Goal: Task Accomplishment & Management: Use online tool/utility

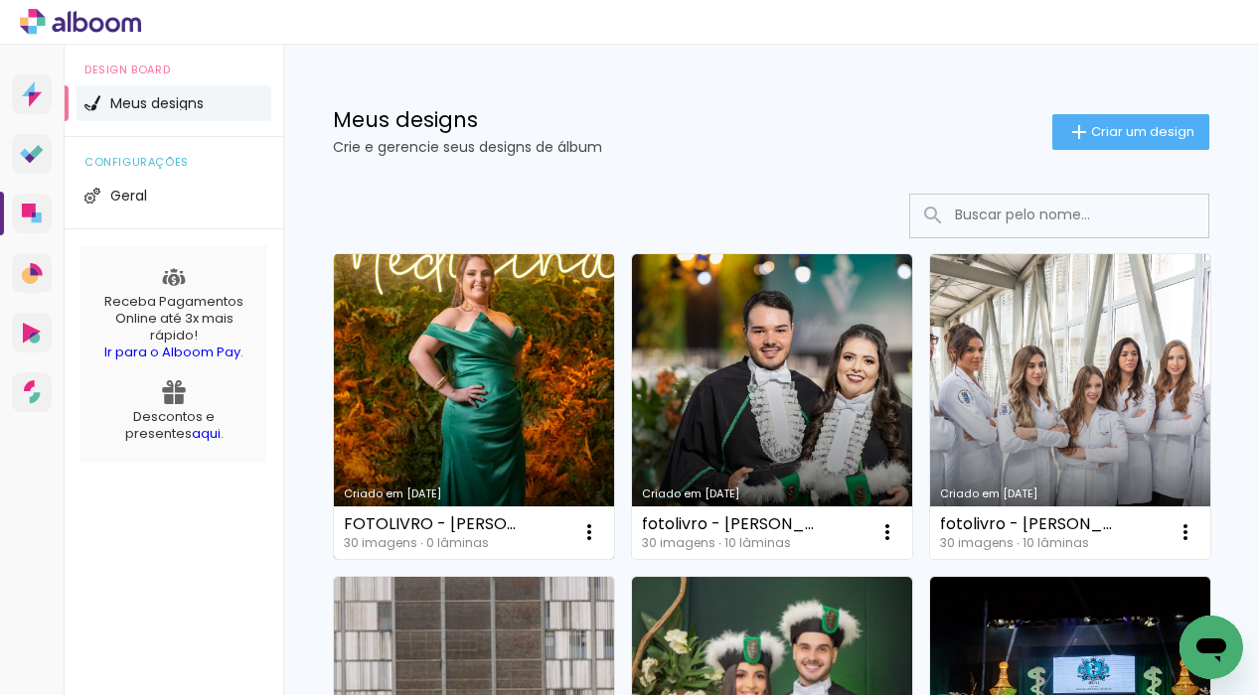
click at [448, 379] on link "Criado em [DATE]" at bounding box center [474, 406] width 280 height 305
click at [0, 0] on neon-animated-pages "Confirmar Cancelar" at bounding box center [0, 0] width 0 height 0
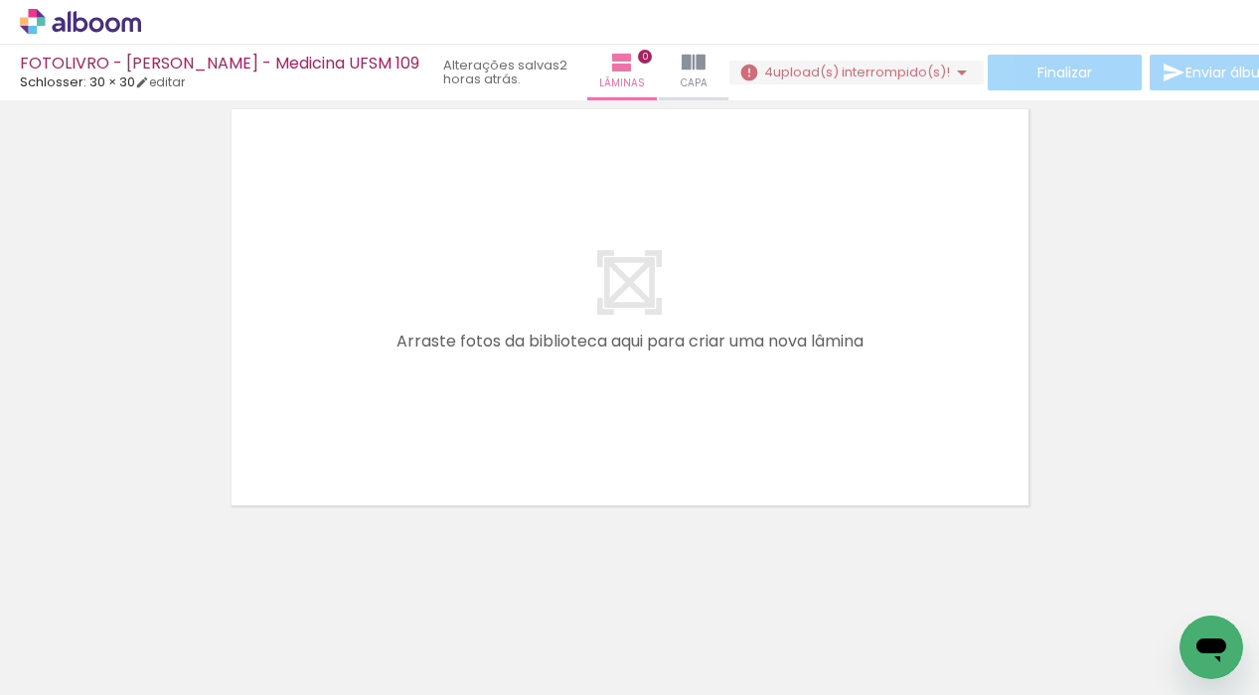
scroll to position [56, 0]
click at [803, 72] on span "upload(s) interrompido(s)!" at bounding box center [861, 72] width 177 height 19
